Goal: Information Seeking & Learning: Learn about a topic

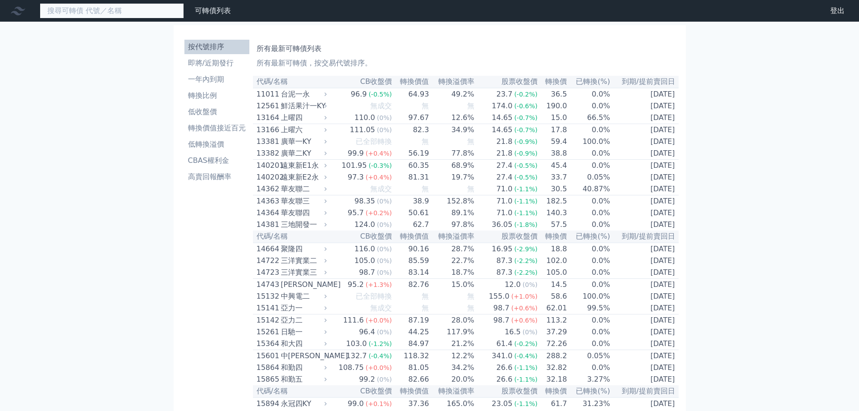
click at [111, 13] on input at bounding box center [112, 10] width 144 height 15
type input "ㄋ"
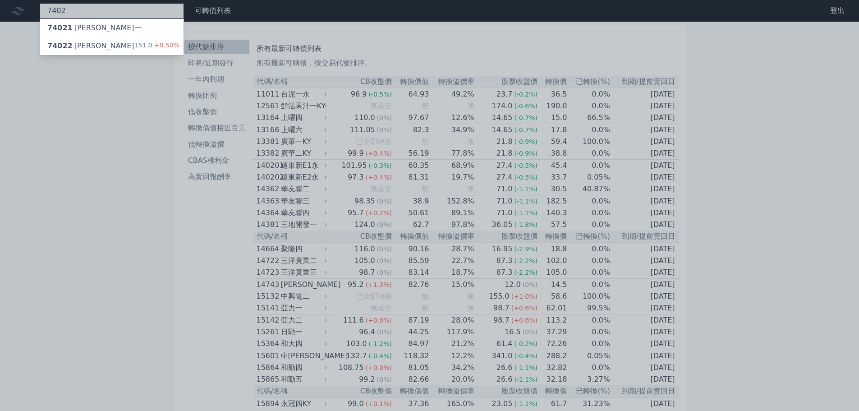
type input "7402"
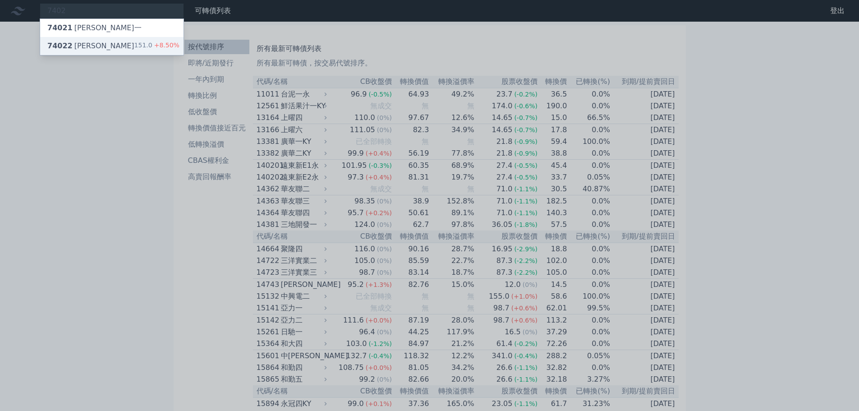
click at [114, 45] on div "74022 [PERSON_NAME]二 151.0 +8.50%" at bounding box center [111, 46] width 143 height 18
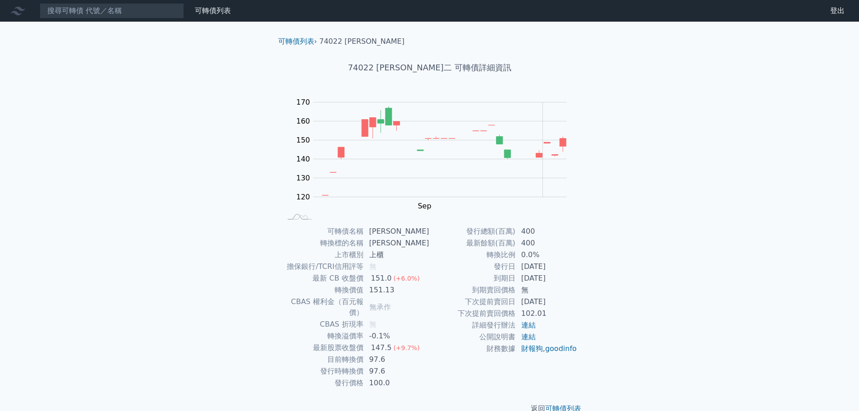
drag, startPoint x: 525, startPoint y: 267, endPoint x: 563, endPoint y: 267, distance: 38.3
click at [563, 267] on td "[DATE]" at bounding box center [547, 267] width 62 height 12
click at [561, 268] on td "[DATE]" at bounding box center [547, 267] width 62 height 12
click at [119, 9] on input at bounding box center [112, 10] width 144 height 15
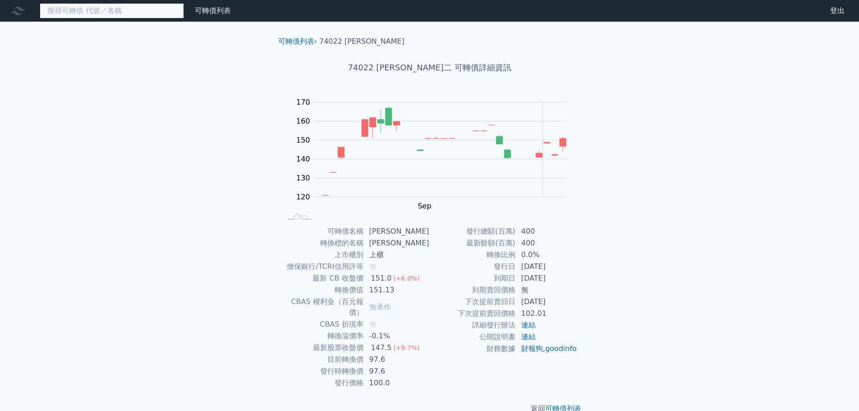
type input "S"
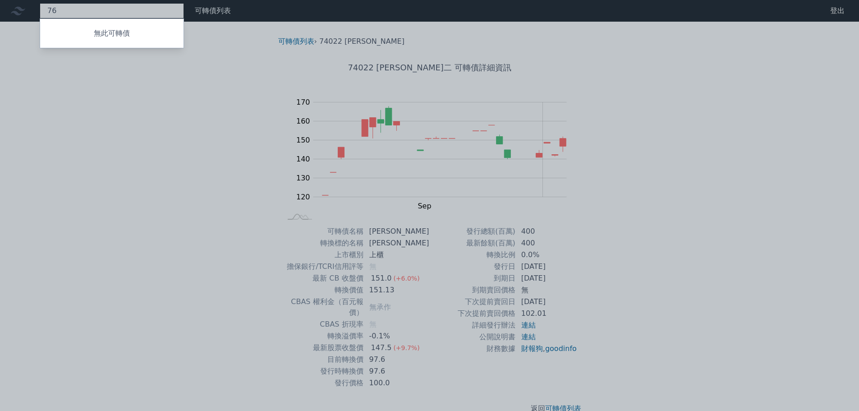
type input "7"
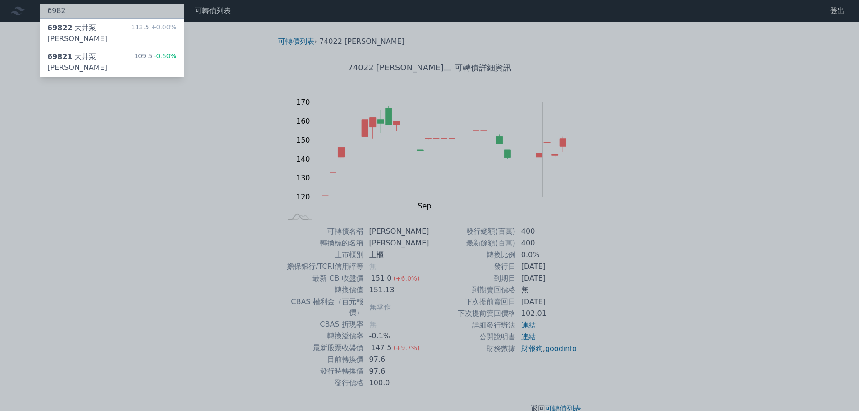
type input "6982"
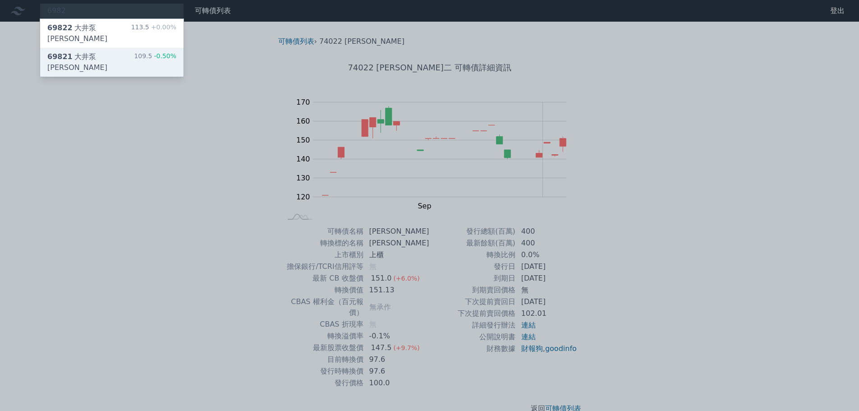
click at [105, 51] on div "69821 [PERSON_NAME]" at bounding box center [90, 62] width 87 height 22
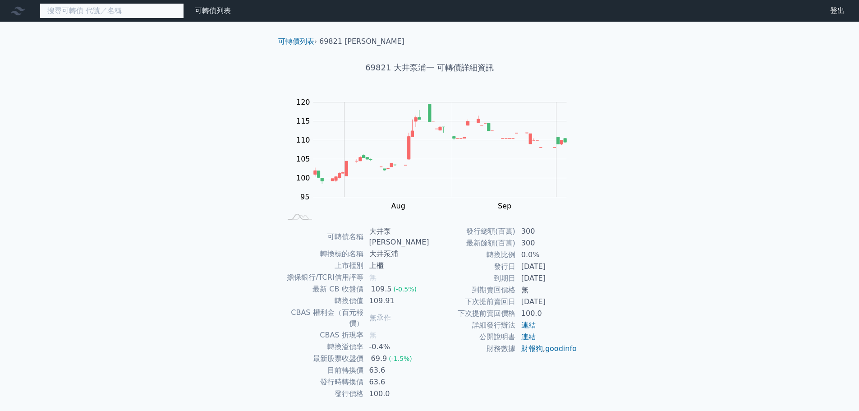
click at [129, 10] on input at bounding box center [112, 10] width 144 height 15
